Goal: Information Seeking & Learning: Learn about a topic

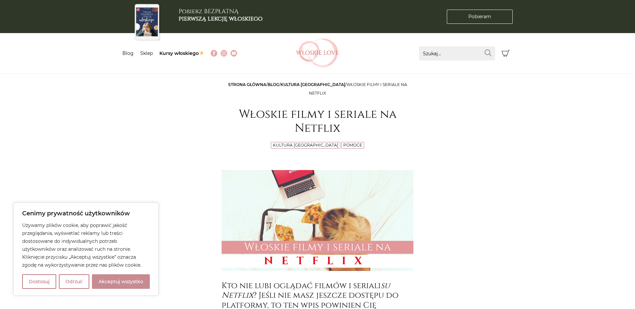
click at [120, 283] on button "Akceptuj wszystko" at bounding box center [121, 281] width 58 height 15
checkbox input "true"
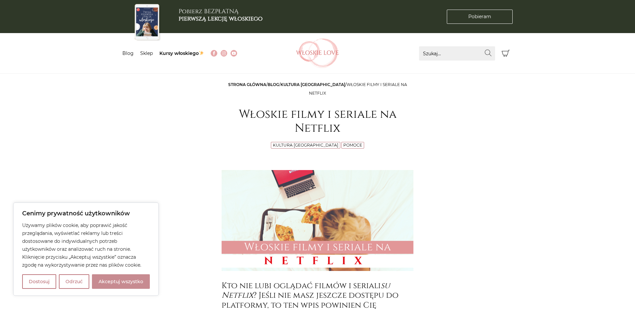
checkbox input "true"
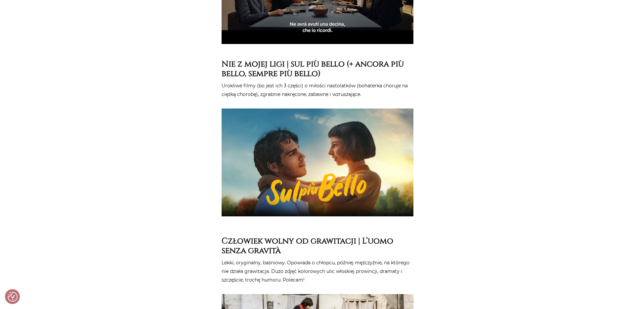
scroll to position [706, 0]
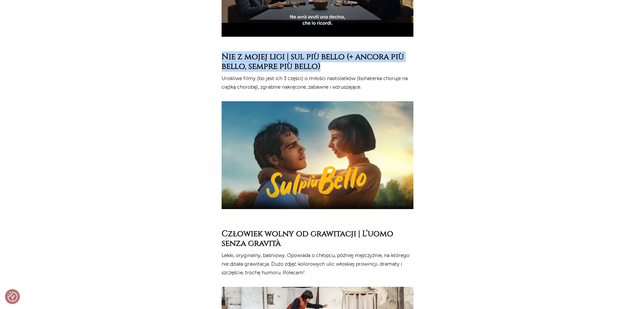
drag, startPoint x: 224, startPoint y: 47, endPoint x: 333, endPoint y: 59, distance: 110.4
click at [333, 61] on h3 "Nie z mojej ligi | sul più bello (+ ancora più bello, sempre più bello)" at bounding box center [318, 62] width 192 height 20
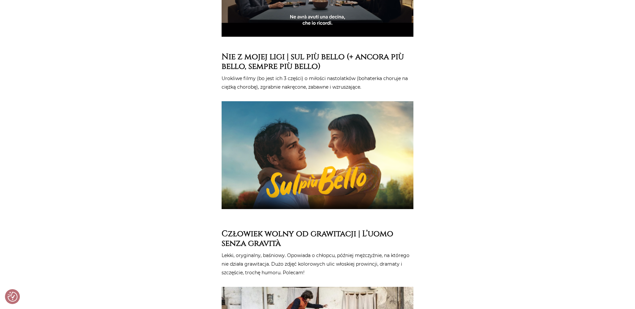
click at [226, 54] on strong "Nie z mojej ligi | sul più bello (+ ancora più bello, sempre più bello)" at bounding box center [313, 61] width 182 height 21
drag, startPoint x: 223, startPoint y: 48, endPoint x: 345, endPoint y: 50, distance: 122.7
click at [345, 51] on strong "Nie z mojej ligi | sul più bello (+ ancora più bello, sempre più bello)" at bounding box center [313, 61] width 182 height 21
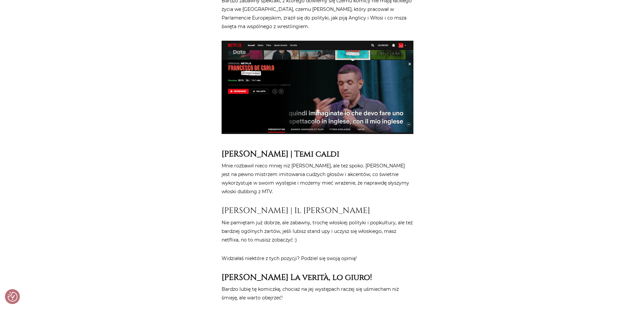
scroll to position [3811, 0]
